Goal: Task Accomplishment & Management: Use online tool/utility

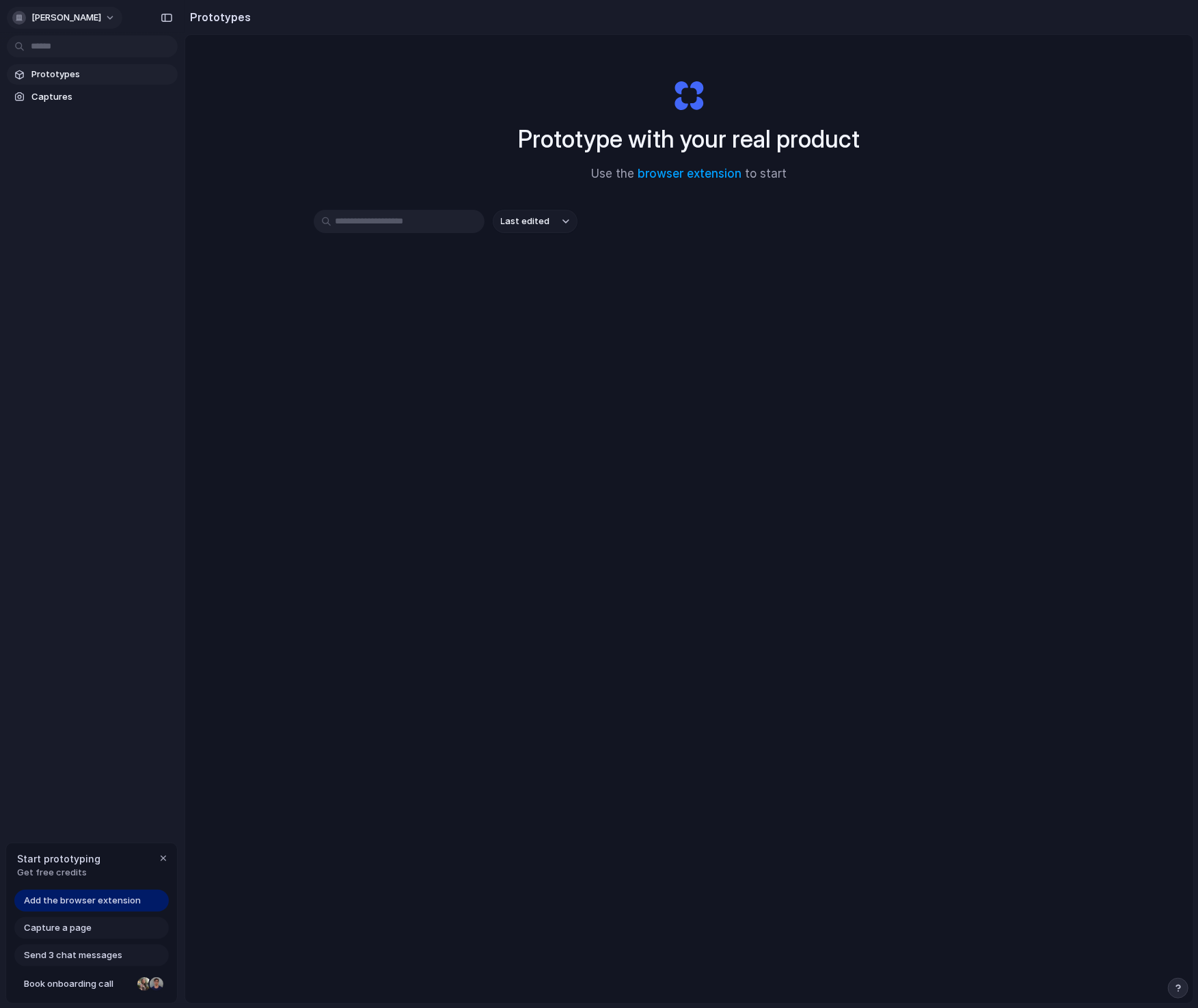
click at [77, 17] on span "[PERSON_NAME]" at bounding box center [67, 17] width 70 height 14
drag, startPoint x: 214, startPoint y: 293, endPoint x: 198, endPoint y: 279, distance: 21.3
click at [212, 292] on div "Settings Invite members Change theme Sign out" at bounding box center [599, 504] width 1198 height 1008
click at [83, 97] on span "Captures" at bounding box center [102, 97] width 141 height 14
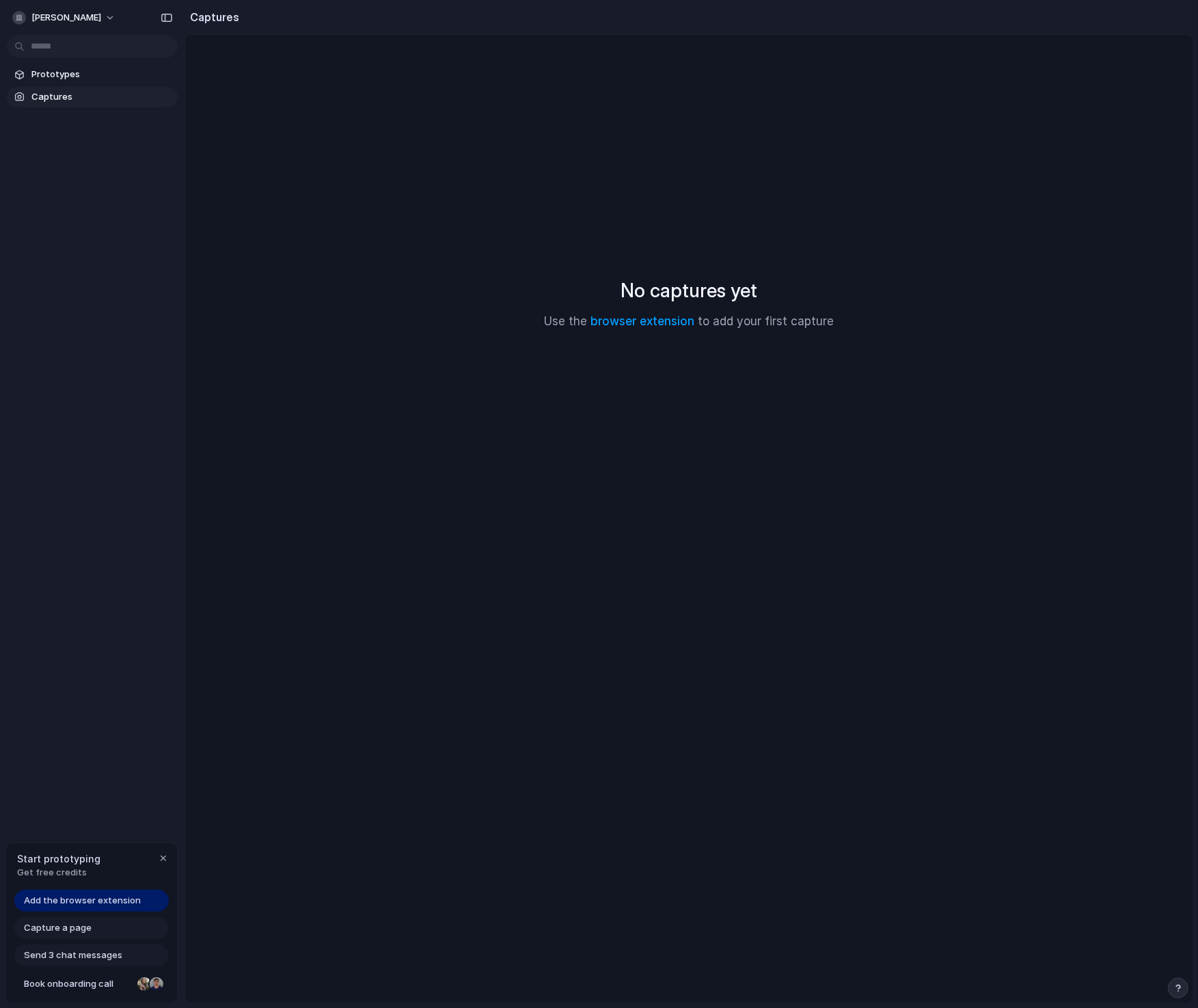
click at [58, 899] on span "Add the browser extension" at bounding box center [82, 901] width 117 height 14
click at [665, 337] on div "No captures yet Use the browser extension to add your first capture" at bounding box center [689, 303] width 975 height 505
click at [656, 325] on link "browser extension" at bounding box center [643, 321] width 104 height 14
